Goal: Check status: Check status

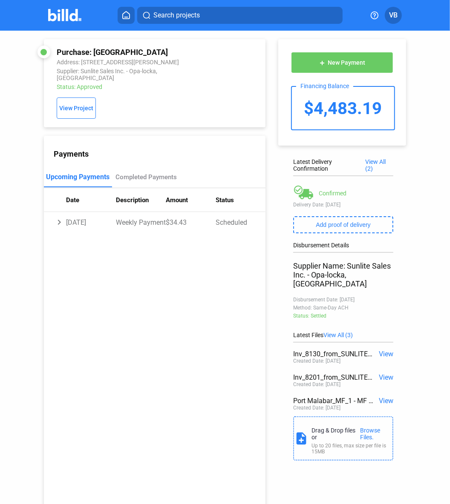
click at [67, 17] on img at bounding box center [65, 15] width 34 height 12
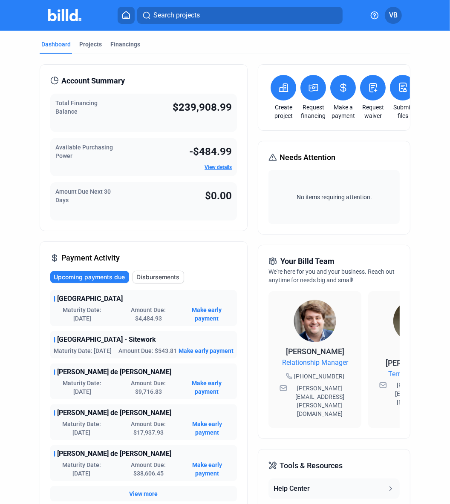
click at [173, 149] on div "Available Purchasing Power -$484.99 View details" at bounding box center [143, 157] width 187 height 38
click at [221, 164] on span "View details" at bounding box center [217, 168] width 27 height 8
click at [222, 169] on link "View details" at bounding box center [217, 167] width 27 height 6
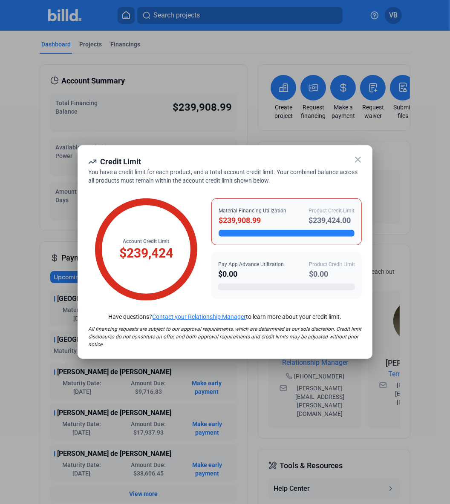
click at [353, 157] on icon at bounding box center [358, 160] width 10 height 10
